Goal: Transaction & Acquisition: Purchase product/service

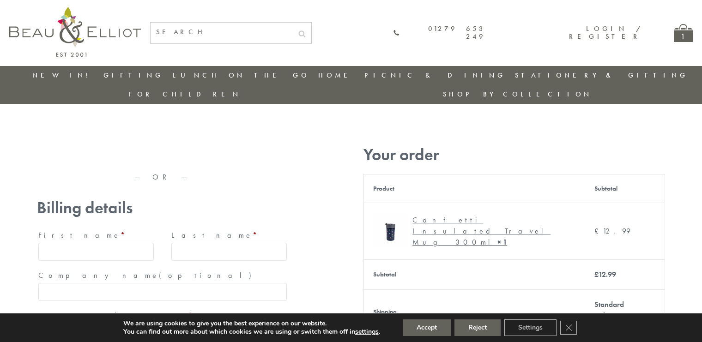
type input "maria33@yahoo.com"
type input "Maria"
type input "Williams"
type input "23, Scottsdale, Happytown"
type input "London"
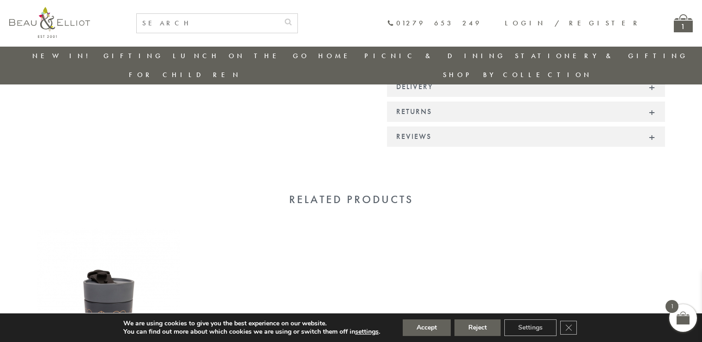
scroll to position [763, 0]
